Goal: Task Accomplishment & Management: Manage account settings

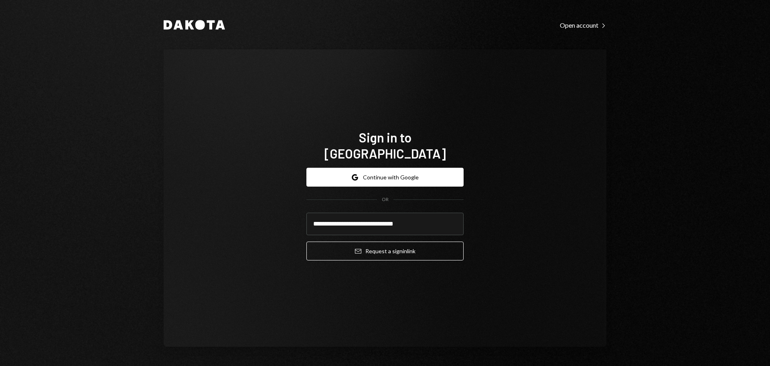
type input "**********"
click at [306, 241] on button "Email Request a sign in link" at bounding box center [384, 250] width 157 height 19
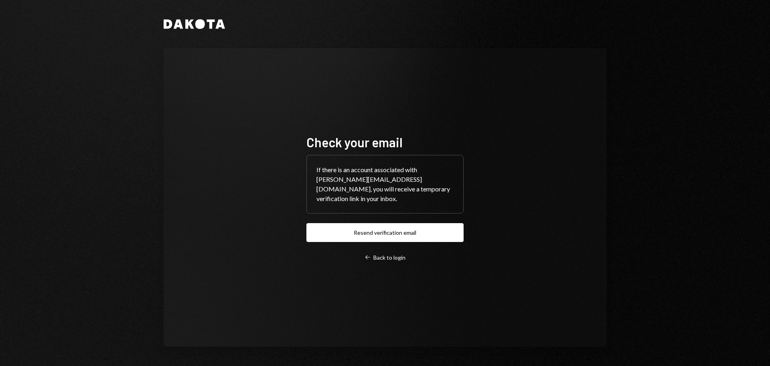
click at [457, 77] on div "Check your email If there is an account associated with [PERSON_NAME][EMAIL_ADD…" at bounding box center [385, 197] width 443 height 298
